Goal: Information Seeking & Learning: Learn about a topic

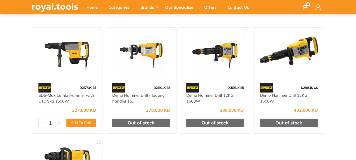
click at [221, 76] on img at bounding box center [215, 55] width 61 height 46
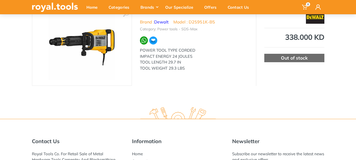
scroll to position [26, 0]
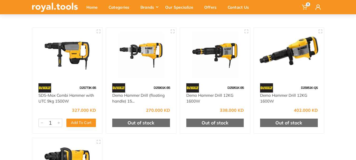
click at [207, 75] on img at bounding box center [215, 55] width 61 height 46
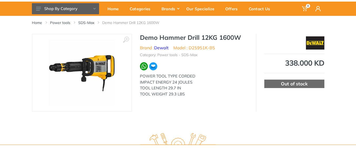
scroll to position [26, 0]
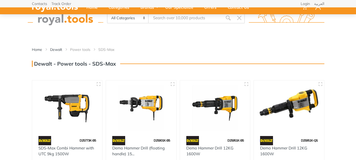
scroll to position [53, 0]
